Goal: Task Accomplishment & Management: Manage account settings

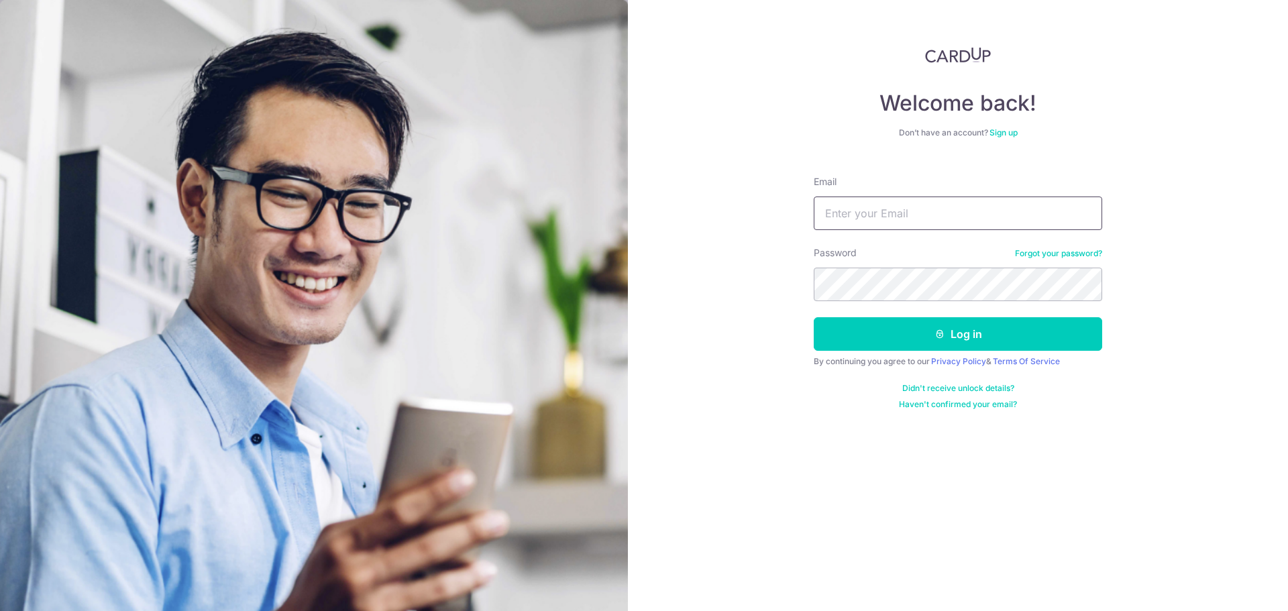
type input "[EMAIL_ADDRESS][DOMAIN_NAME]"
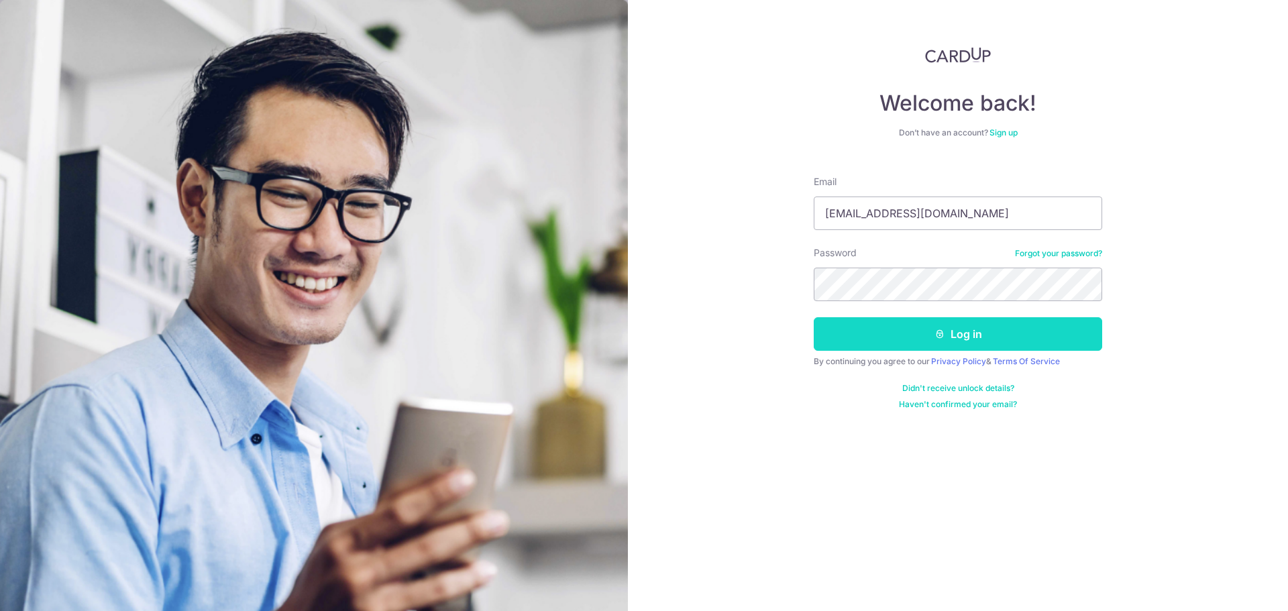
click at [1064, 327] on button "Log in" at bounding box center [958, 334] width 288 height 34
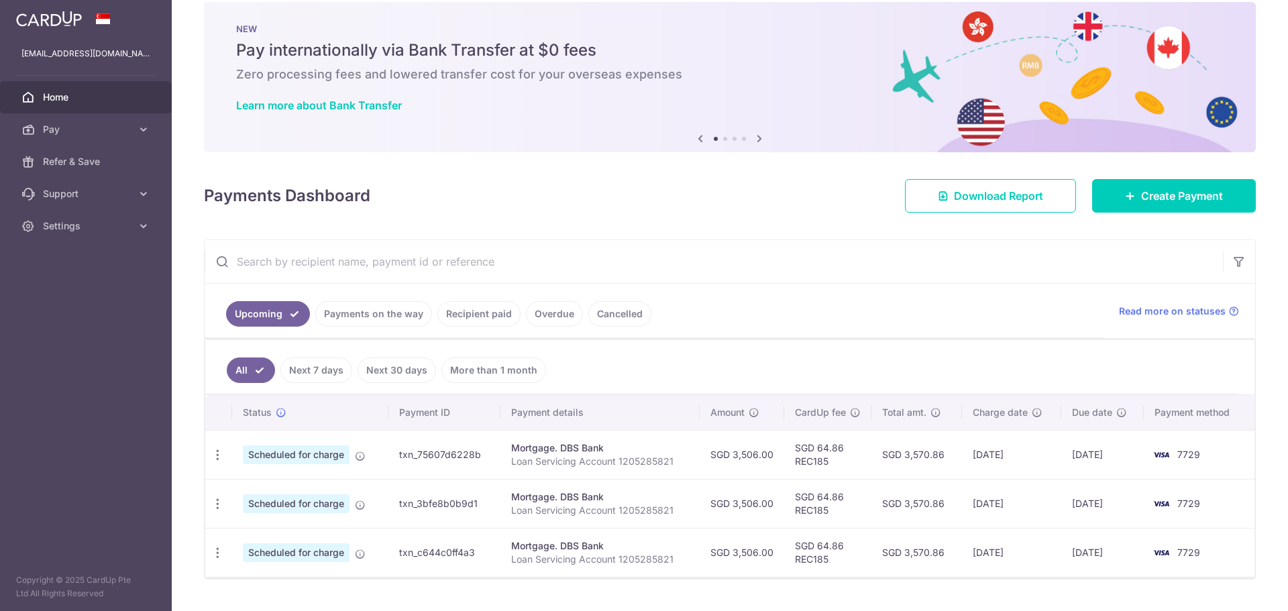
scroll to position [51, 0]
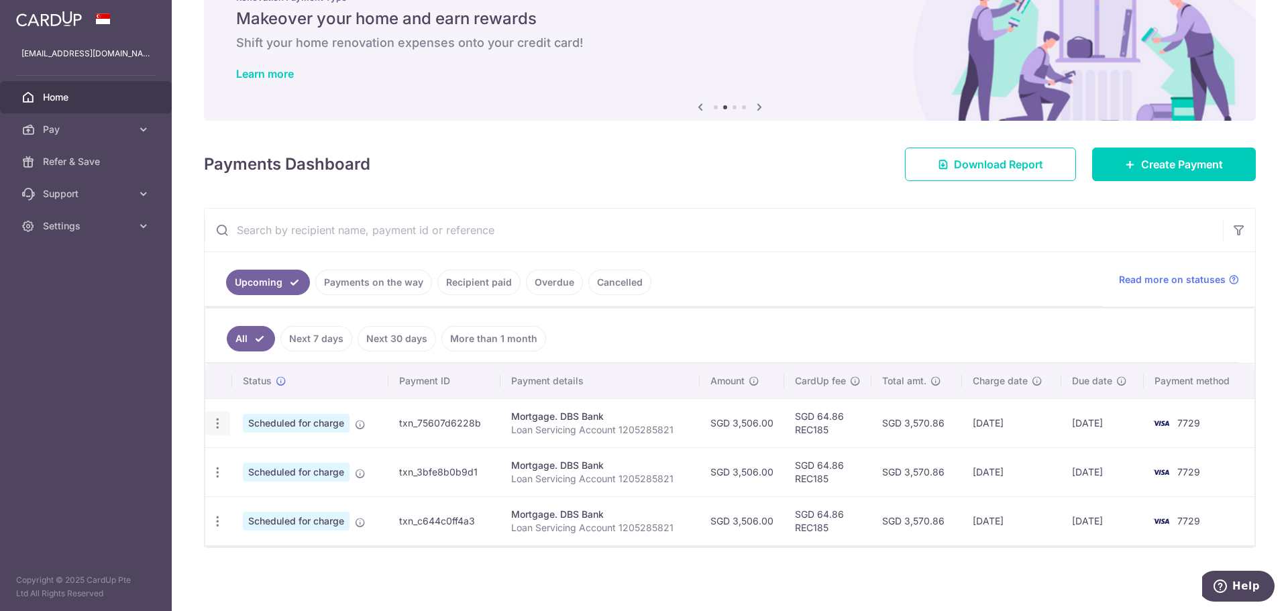
click at [216, 423] on icon "button" at bounding box center [218, 424] width 14 height 14
click at [269, 493] on span "Cancel payment" at bounding box center [289, 493] width 90 height 16
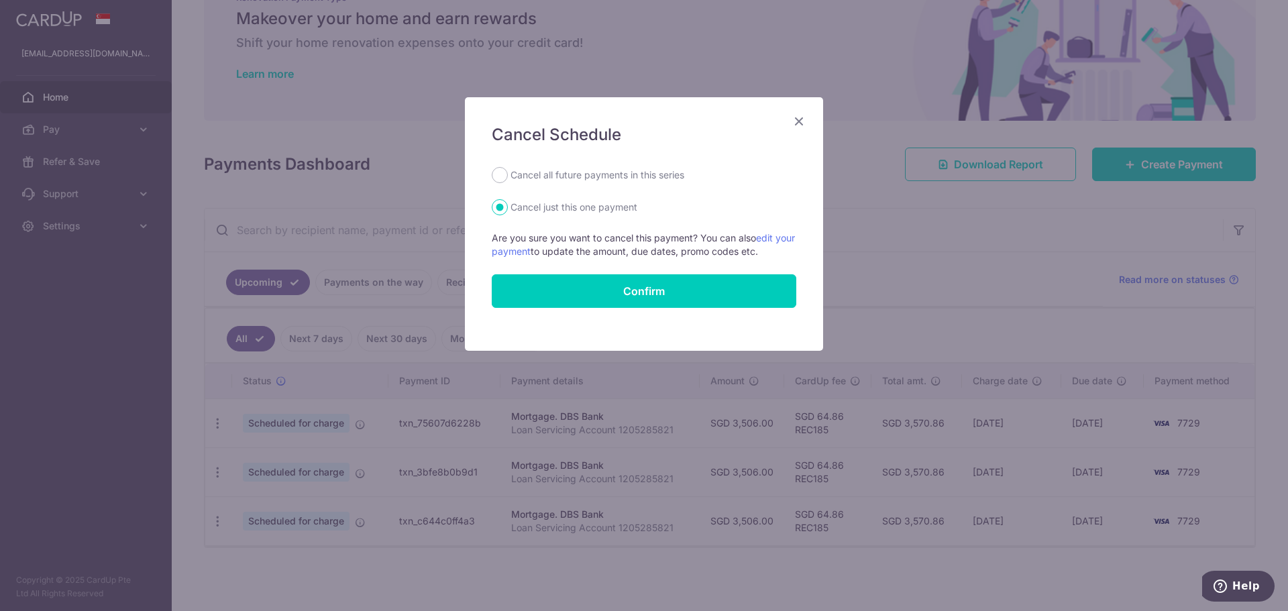
click at [609, 176] on label "Cancel all future payments in this series" at bounding box center [597, 175] width 174 height 16
click at [508, 176] on input "Cancel all future payments in this series" at bounding box center [500, 175] width 16 height 16
radio input "true"
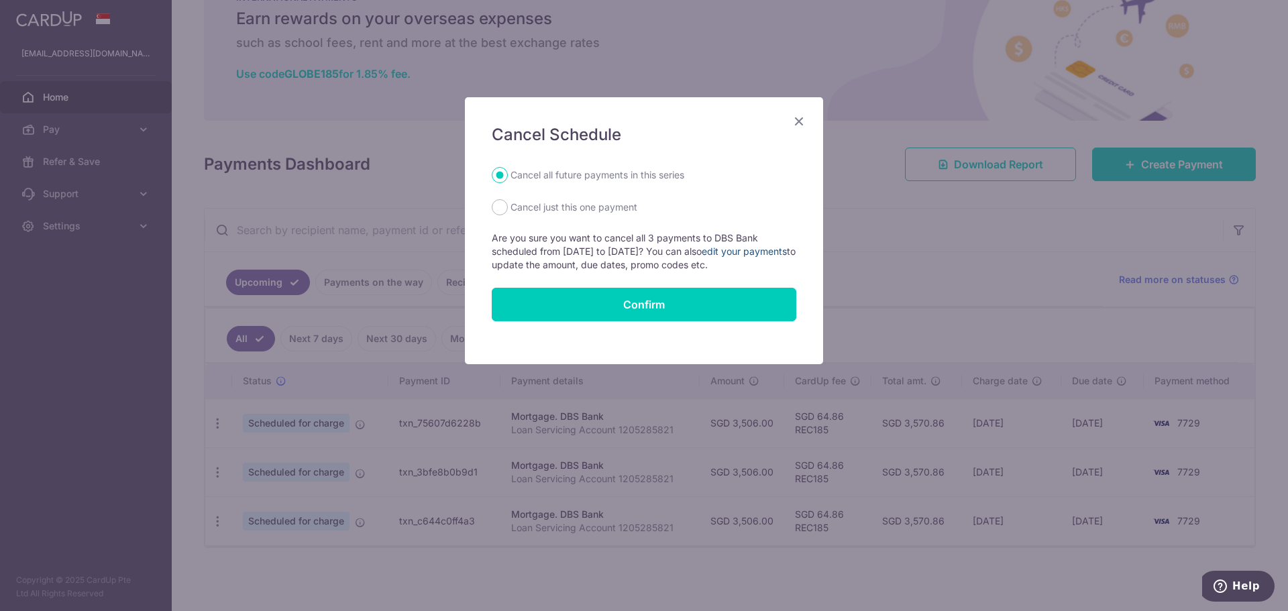
click at [763, 251] on link "edit your payments" at bounding box center [744, 251] width 85 height 11
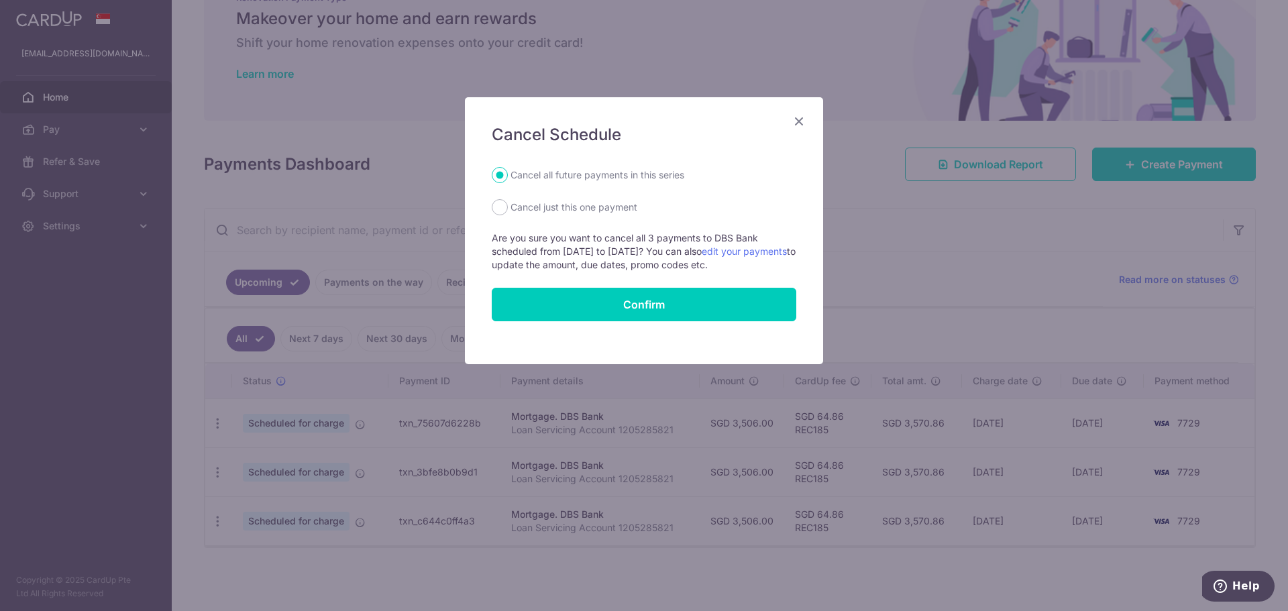
click at [799, 123] on icon "Close" at bounding box center [799, 121] width 16 height 17
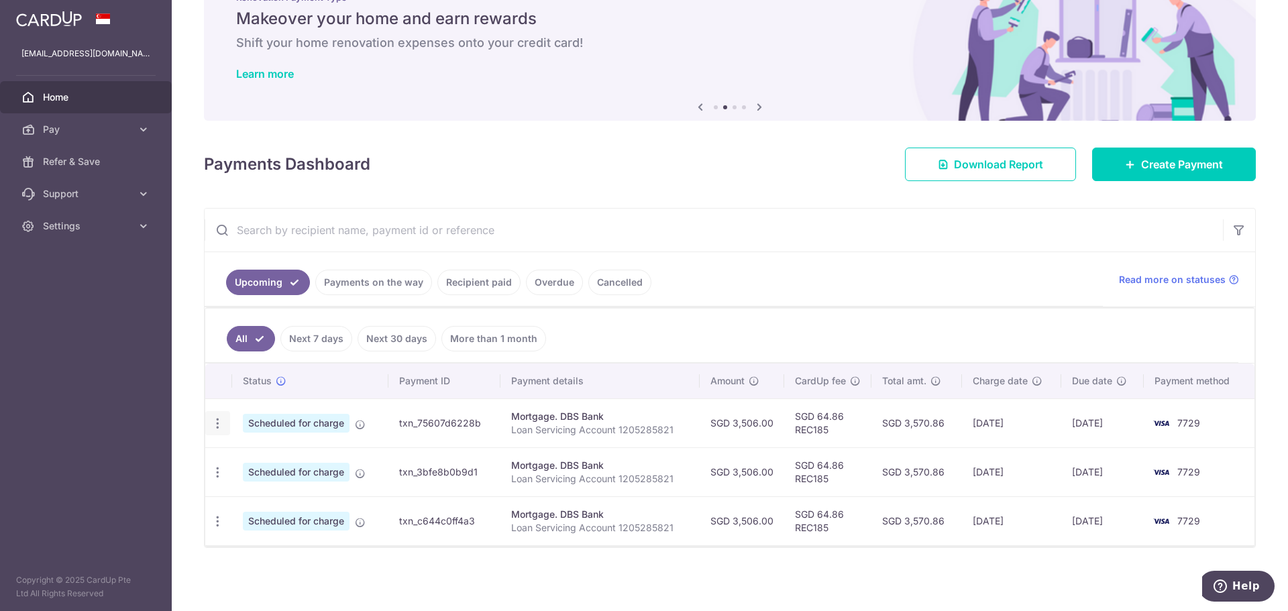
click at [213, 420] on icon "button" at bounding box center [218, 424] width 14 height 14
click at [300, 456] on span "Update payment" at bounding box center [288, 460] width 91 height 16
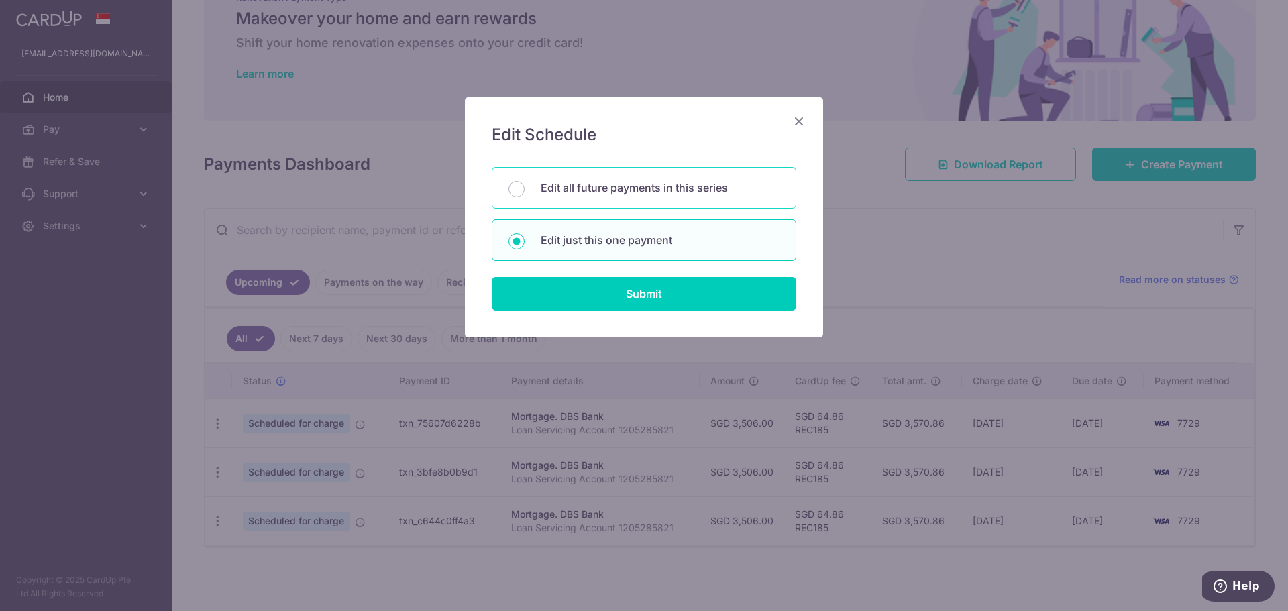
click at [631, 187] on p "Edit all future payments in this series" at bounding box center [660, 188] width 239 height 16
click at [525, 187] on input "Edit all future payments in this series" at bounding box center [516, 189] width 16 height 16
radio input "true"
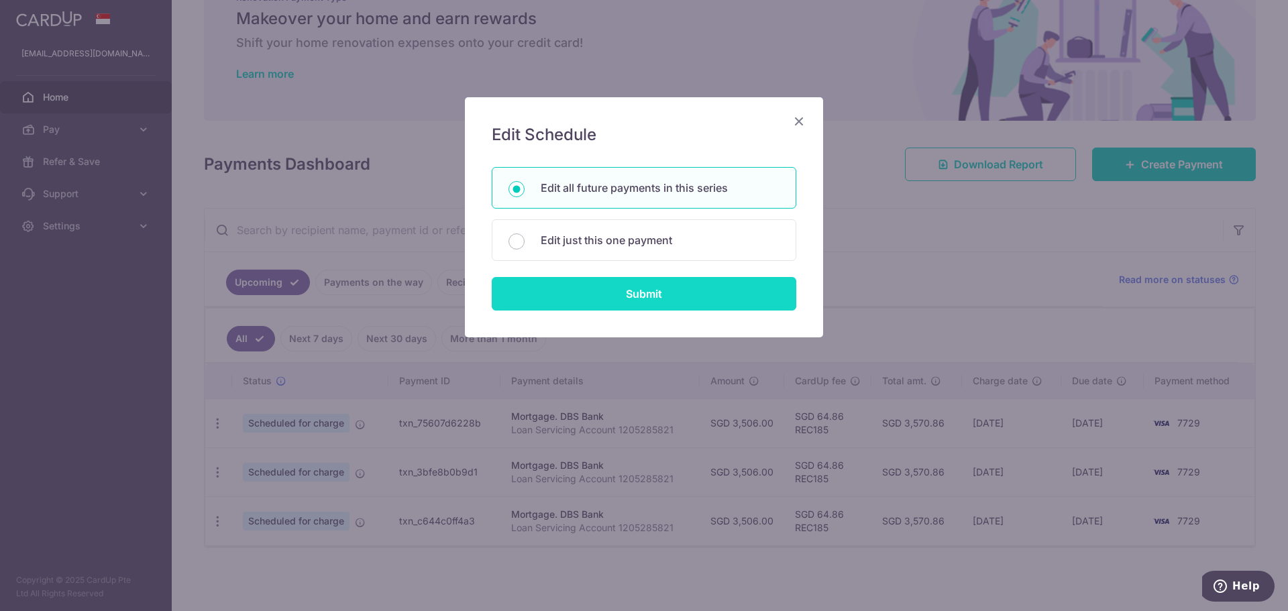
click at [645, 290] on input "Submit" at bounding box center [644, 294] width 305 height 34
radio input "true"
type input "3,506.00"
type input "Loan Servicing Account 1205285821"
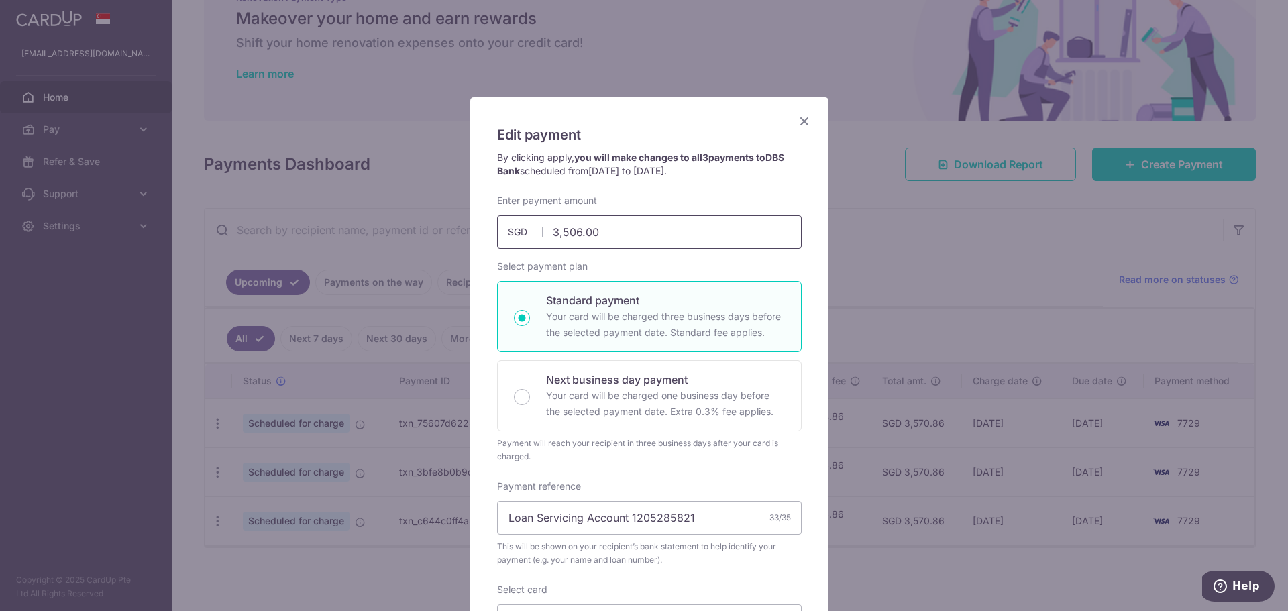
click at [608, 225] on input "3,506.00" at bounding box center [649, 232] width 305 height 34
drag, startPoint x: 602, startPoint y: 228, endPoint x: 431, endPoint y: 235, distance: 171.2
click at [431, 235] on div "Edit payment By clicking apply, you will make changes to all 3 payments to DBS …" at bounding box center [644, 305] width 1288 height 611
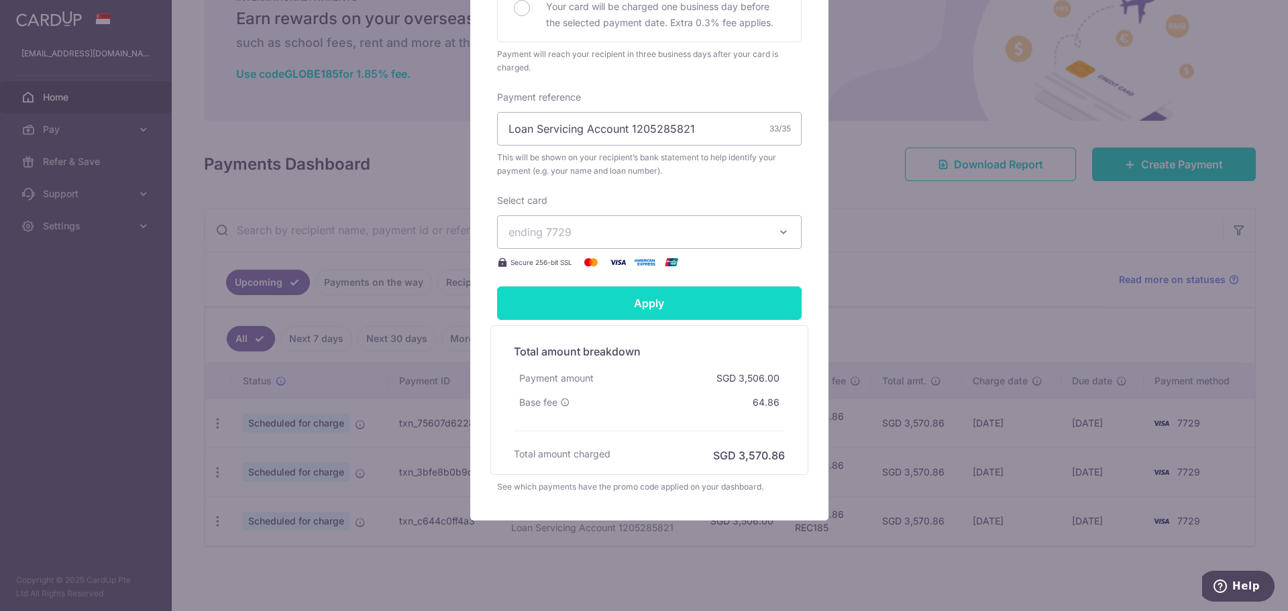
scroll to position [396, 0]
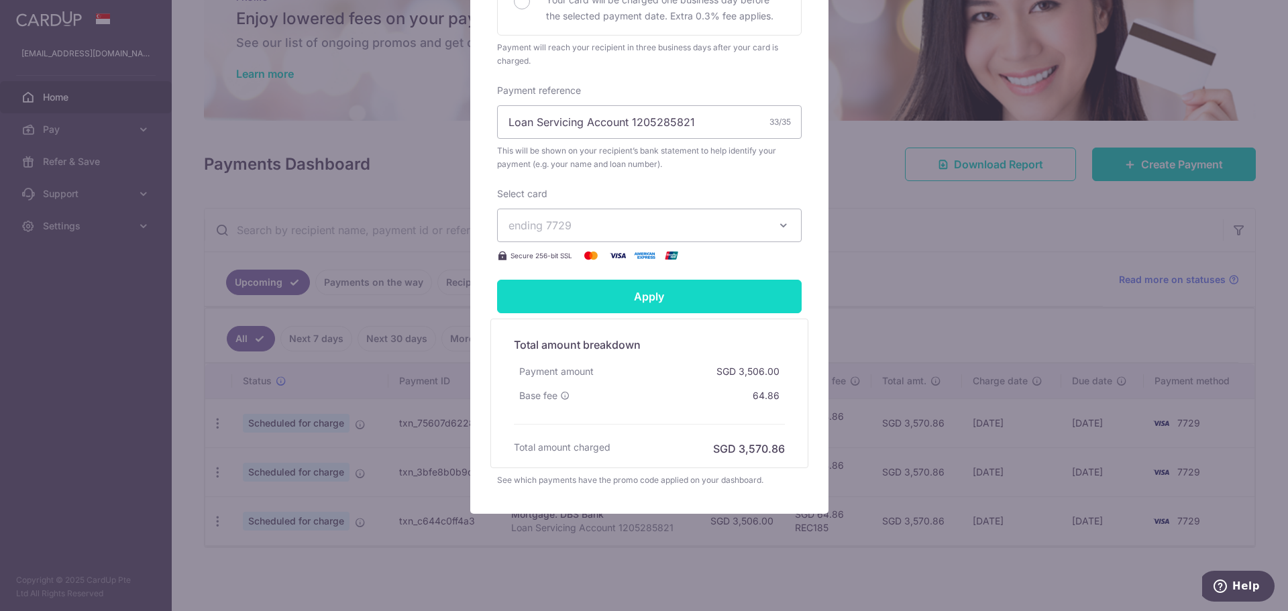
click at [698, 295] on input "Apply" at bounding box center [649, 297] width 305 height 34
type input "3,305.00"
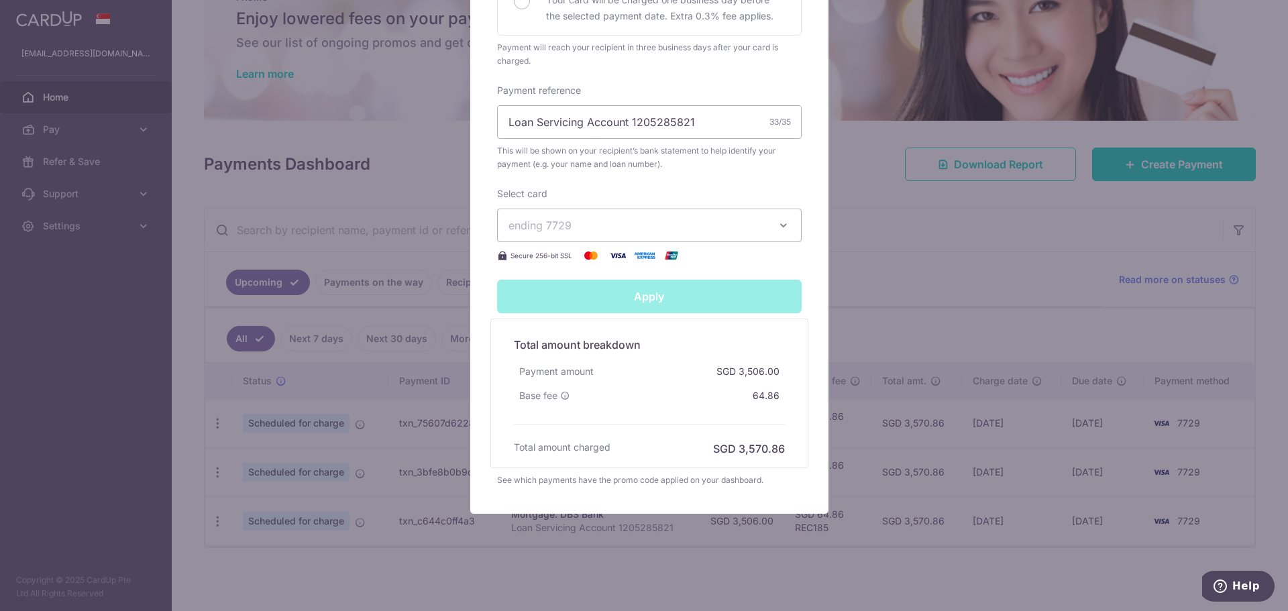
type input "Successfully Applied"
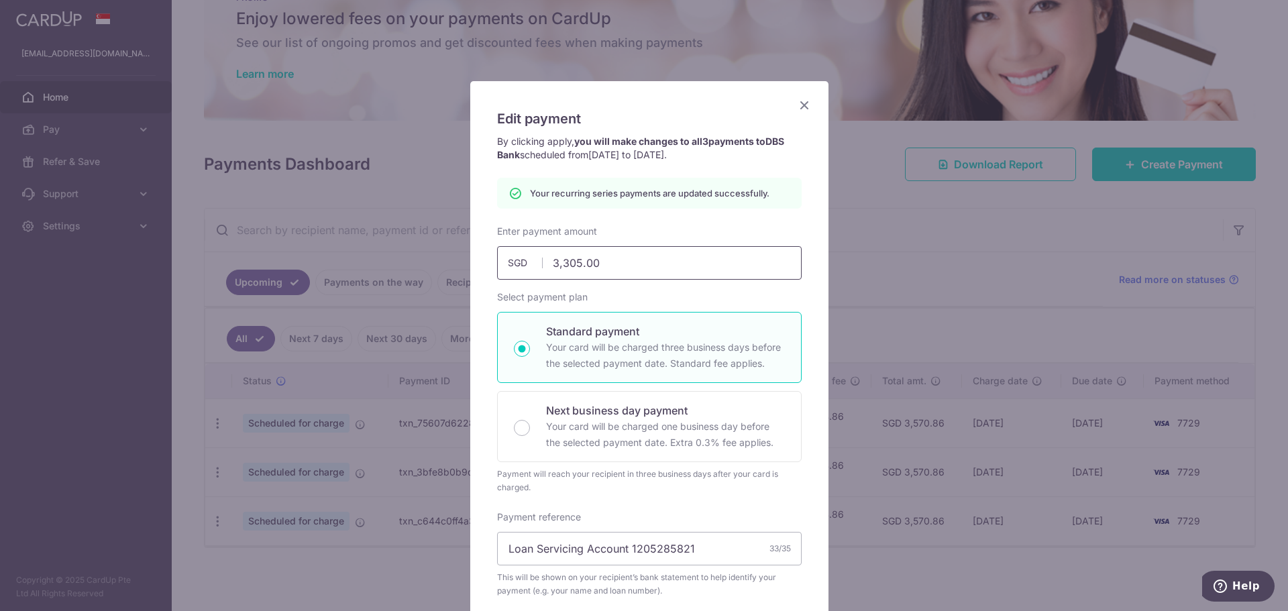
scroll to position [0, 0]
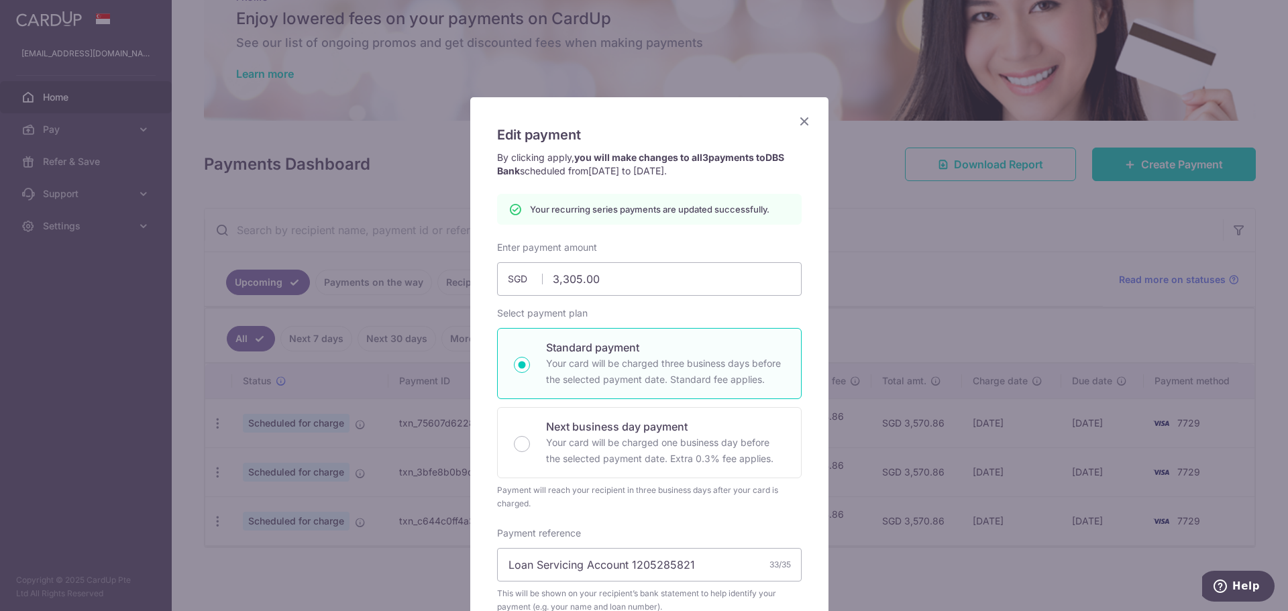
click at [798, 119] on icon "Close" at bounding box center [804, 121] width 16 height 17
